Goal: Transaction & Acquisition: Subscribe to service/newsletter

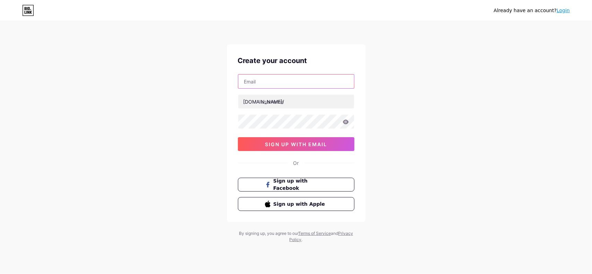
click at [296, 83] on input "text" at bounding box center [296, 82] width 116 height 14
click at [402, 182] on div "Already have an account? Login Create your account [DOMAIN_NAME]/ 0cAFcWeA7PcQr…" at bounding box center [296, 132] width 592 height 265
click at [271, 82] on input "text" at bounding box center [296, 82] width 116 height 14
click at [292, 77] on input "text" at bounding box center [296, 82] width 116 height 14
type input "[EMAIL_ADDRESS][DOMAIN_NAME]"
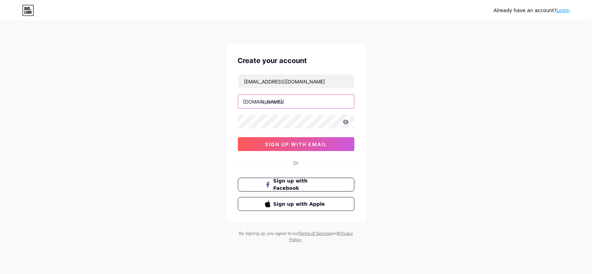
click at [287, 97] on input "text" at bounding box center [296, 102] width 116 height 14
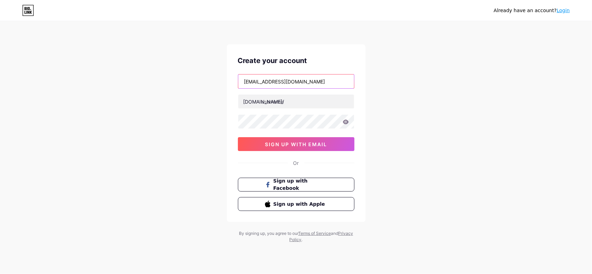
drag, startPoint x: 263, startPoint y: 81, endPoint x: 327, endPoint y: 79, distance: 64.2
click at [327, 79] on input "[EMAIL_ADDRESS][DOMAIN_NAME]" at bounding box center [296, 82] width 116 height 14
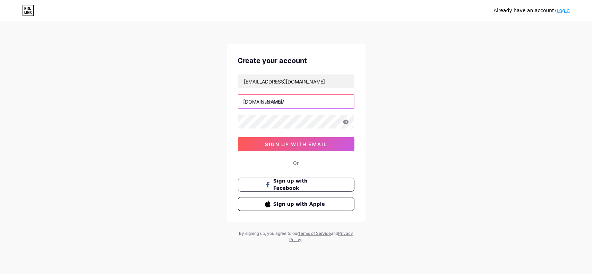
click at [282, 103] on input "text" at bounding box center [296, 102] width 116 height 14
paste input "destinosmundialeses"
type input "destinosmundiales"
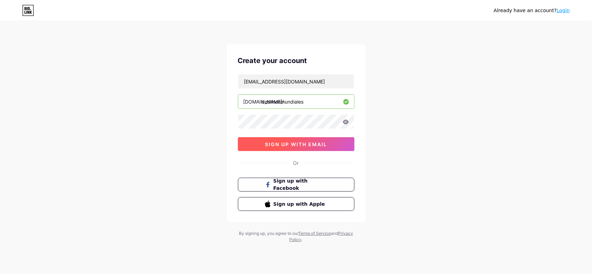
click at [307, 146] on span "sign up with email" at bounding box center [296, 145] width 62 height 6
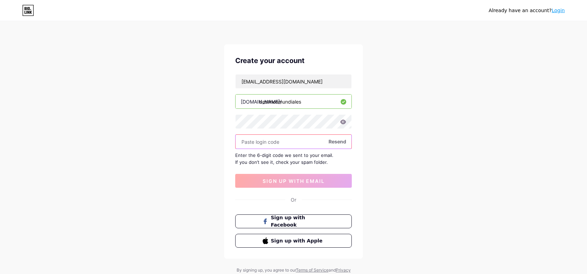
paste input "244119"
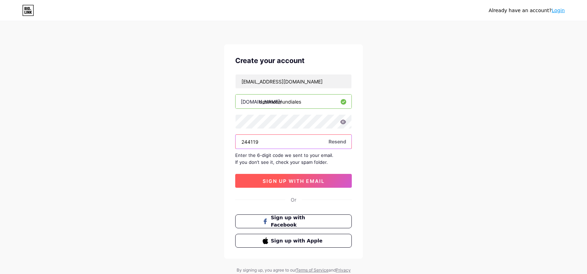
type input "244119"
click at [308, 184] on button "sign up with email" at bounding box center [293, 181] width 117 height 14
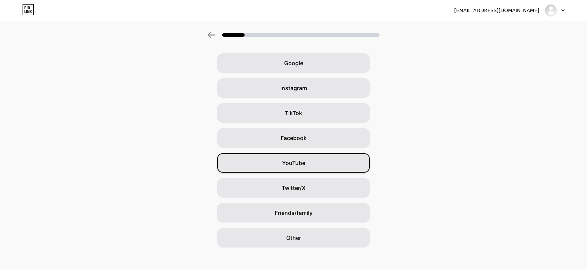
scroll to position [30, 0]
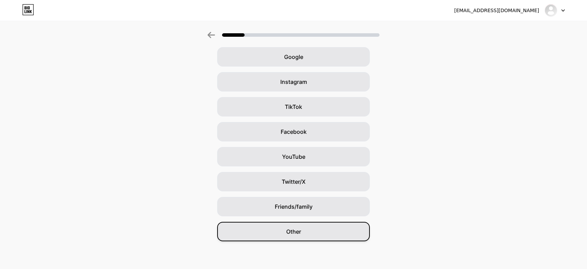
click at [316, 238] on div "Other" at bounding box center [293, 231] width 153 height 19
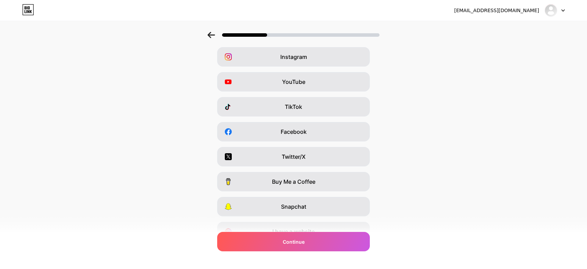
scroll to position [0, 0]
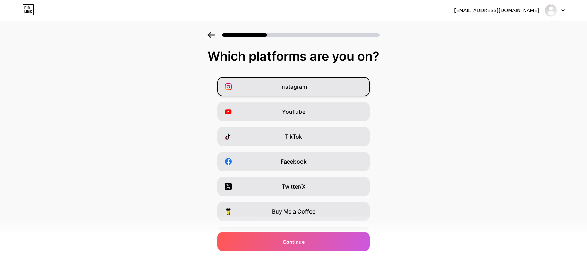
click at [299, 82] on div "Instagram" at bounding box center [293, 86] width 153 height 19
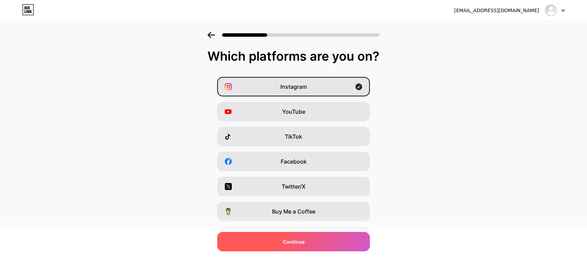
click at [301, 245] on span "Continue" at bounding box center [294, 241] width 22 height 7
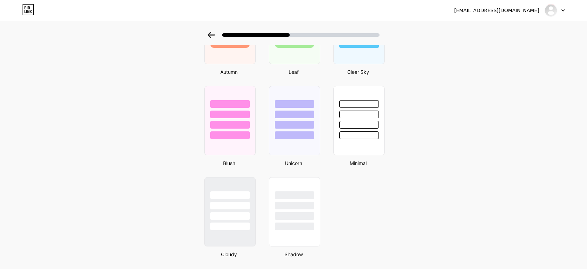
scroll to position [557, 0]
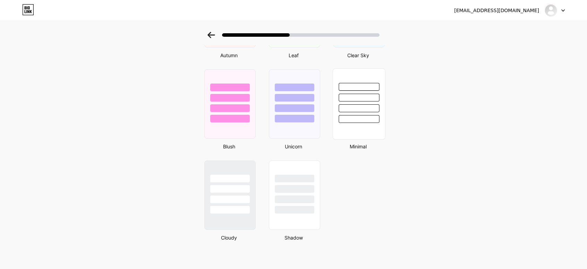
click at [338, 90] on div at bounding box center [359, 96] width 52 height 54
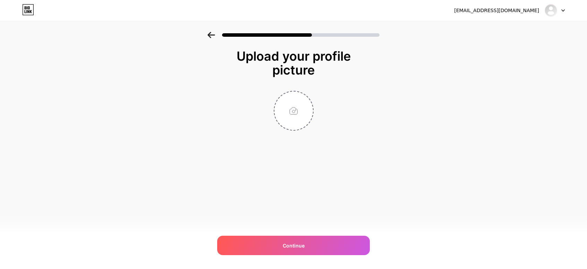
scroll to position [0, 0]
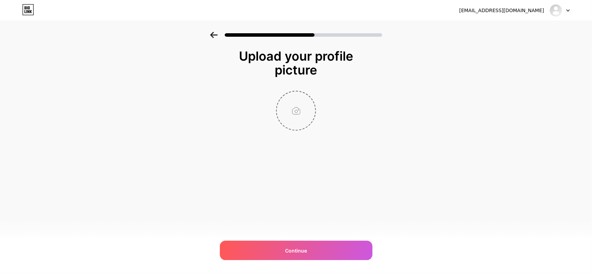
click at [312, 104] on input "file" at bounding box center [296, 111] width 39 height 39
type input "C:\fakepath\Designer.jpeg"
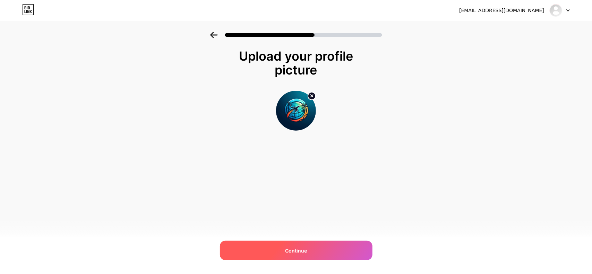
click at [314, 252] on div "Continue" at bounding box center [296, 250] width 153 height 19
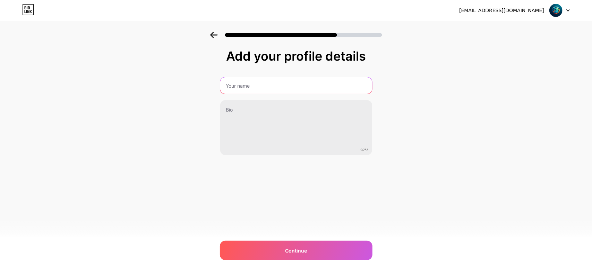
click at [237, 83] on input "text" at bounding box center [296, 85] width 152 height 17
type input "[DOMAIN_NAME]"
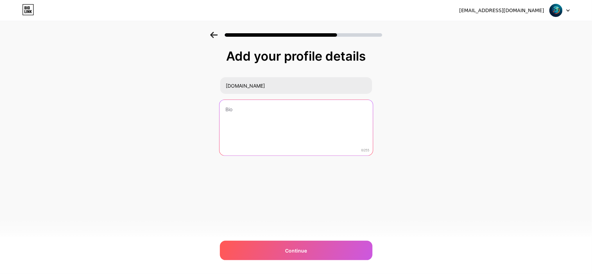
click at [240, 111] on textarea at bounding box center [295, 128] width 153 height 57
paste textarea "[URL][DOMAIN_NAME]"
click at [223, 106] on textarea "[URL][DOMAIN_NAME]" at bounding box center [295, 128] width 153 height 57
click at [245, 110] on textarea "[URL][DOMAIN_NAME]" at bounding box center [295, 128] width 153 height 57
paste textarea "Ofertas de billetes de avión cada día, una guía [PERSON_NAME] destino y consejo…"
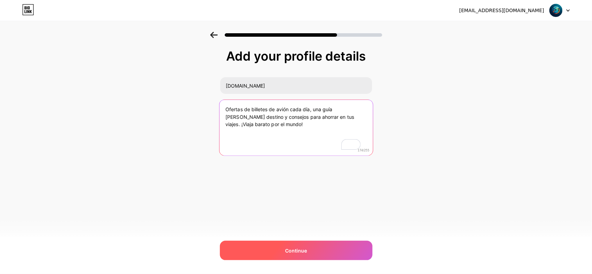
type textarea "Ofertas de billetes de avión cada día, una guía [PERSON_NAME] destino y consejo…"
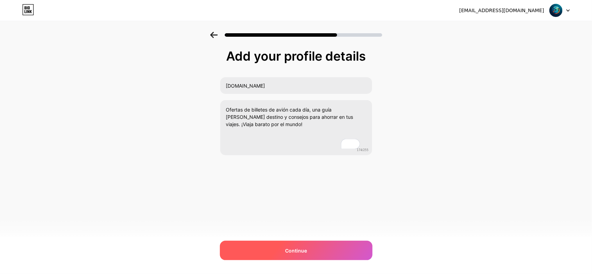
click at [310, 254] on div "Continue" at bounding box center [296, 250] width 153 height 19
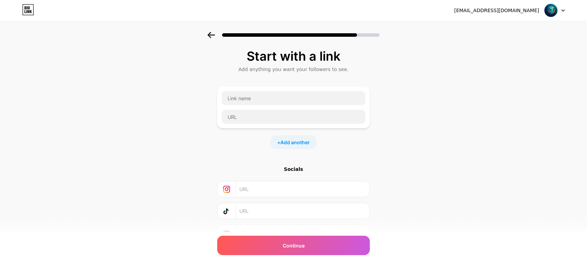
click at [252, 108] on div at bounding box center [293, 107] width 144 height 33
click at [246, 120] on input "text" at bounding box center [294, 117] width 144 height 14
paste input "[URL][DOMAIN_NAME]"
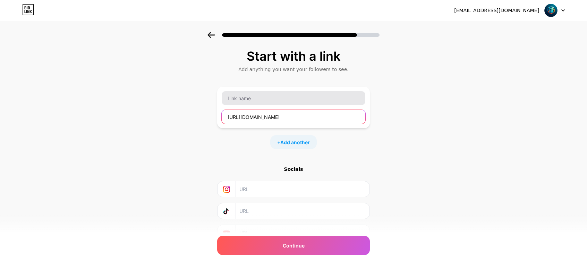
type input "[URL][DOMAIN_NAME]"
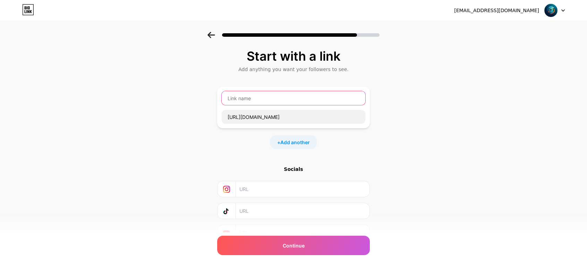
click at [250, 94] on input "text" at bounding box center [294, 98] width 144 height 14
type input "Destinos Mundiales"
click at [254, 187] on input "text" at bounding box center [302, 189] width 126 height 16
paste input "[URL][DOMAIN_NAME][DOMAIN_NAME]"
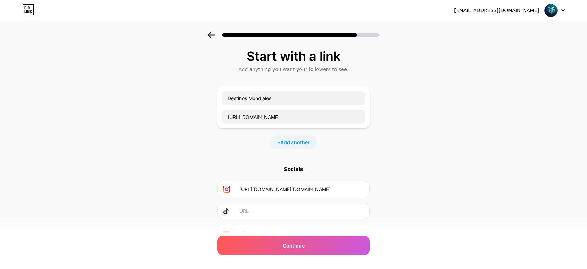
type input "[URL][DOMAIN_NAME][DOMAIN_NAME]"
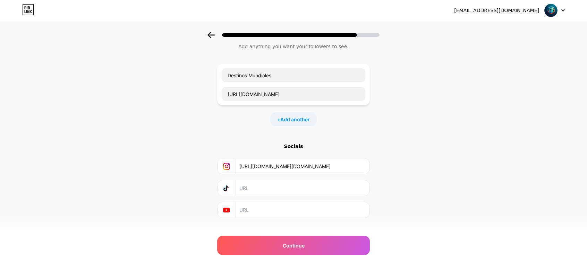
scroll to position [33, 0]
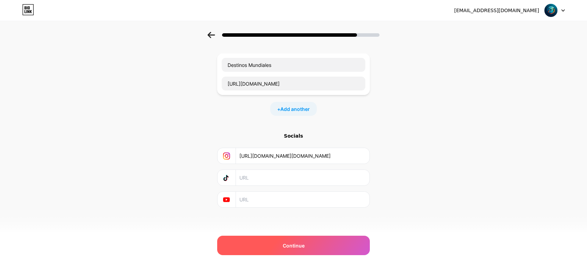
click at [309, 240] on div "Continue" at bounding box center [293, 245] width 153 height 19
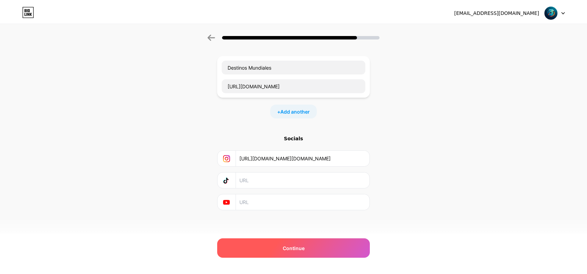
scroll to position [0, 0]
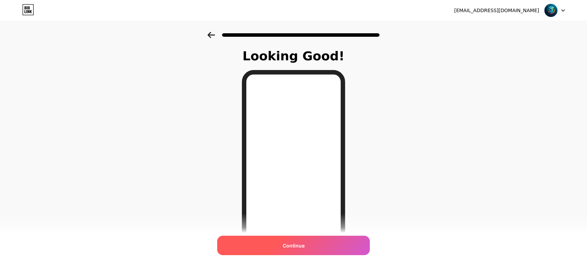
click at [305, 248] on span "Continue" at bounding box center [294, 245] width 22 height 7
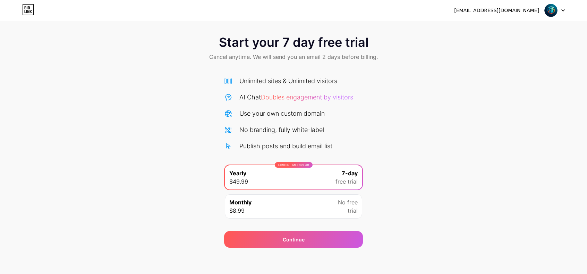
scroll to position [4, 0]
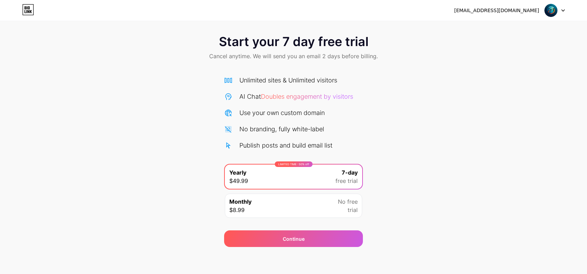
click at [283, 211] on div "Monthly $8.99 No free trial" at bounding box center [293, 206] width 137 height 24
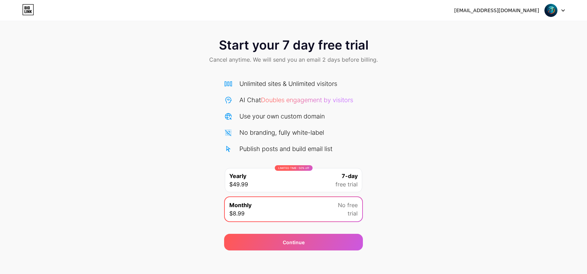
scroll to position [0, 0]
click at [562, 10] on icon at bounding box center [563, 11] width 3 height 2
click at [457, 84] on div "Start your 7 day free trial Cancel anytime. We will send you an email 2 days be…" at bounding box center [293, 142] width 587 height 220
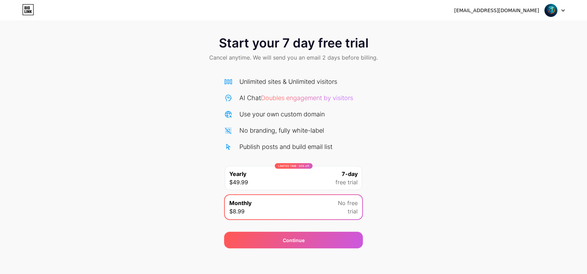
scroll to position [4, 0]
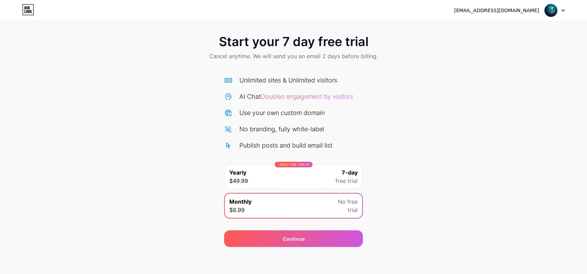
click at [56, 12] on div "[EMAIL_ADDRESS][DOMAIN_NAME] Logout" at bounding box center [293, 10] width 587 height 12
click at [19, 103] on div "Start your 7 day free trial Cancel anytime. We will send you an email 2 days be…" at bounding box center [293, 138] width 587 height 220
